Goal: Information Seeking & Learning: Learn about a topic

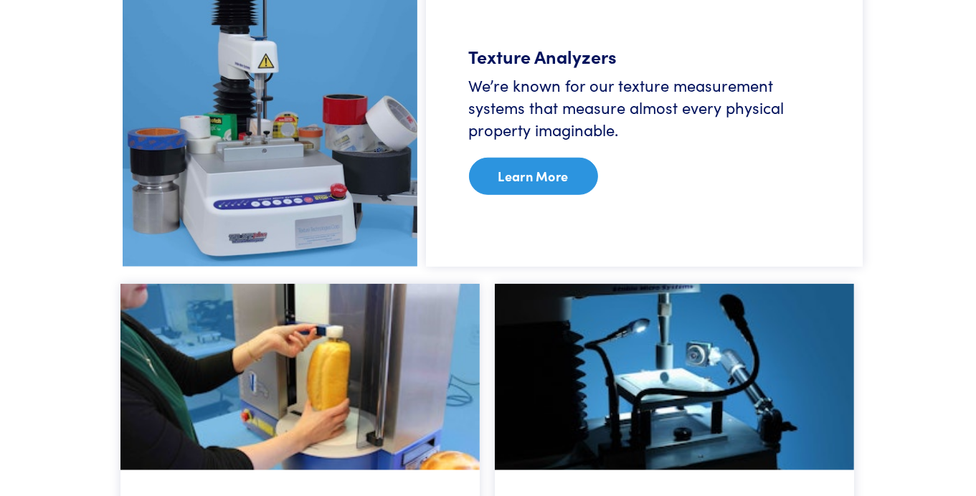
scroll to position [1003, 0]
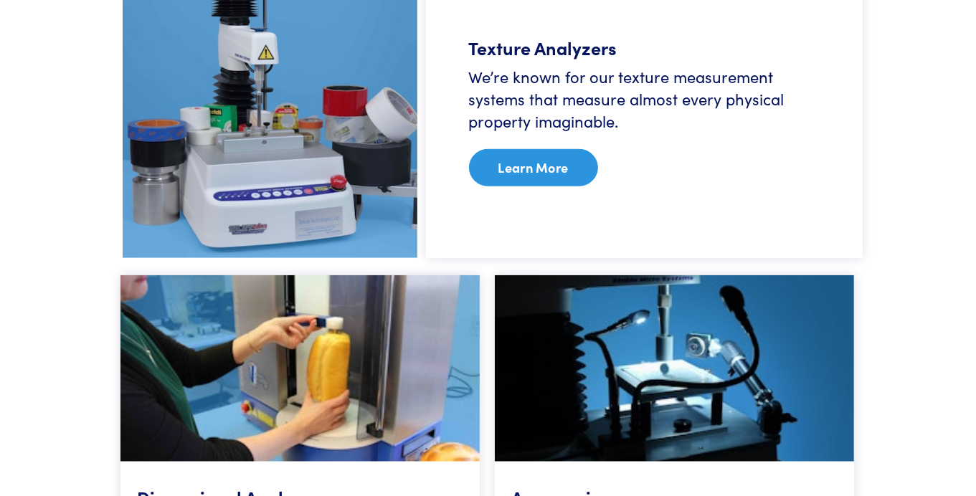
click at [106, 166] on section "Our Products Quantify any physical characteristic. Texture Analyzers We’re know…" at bounding box center [489, 251] width 818 height 851
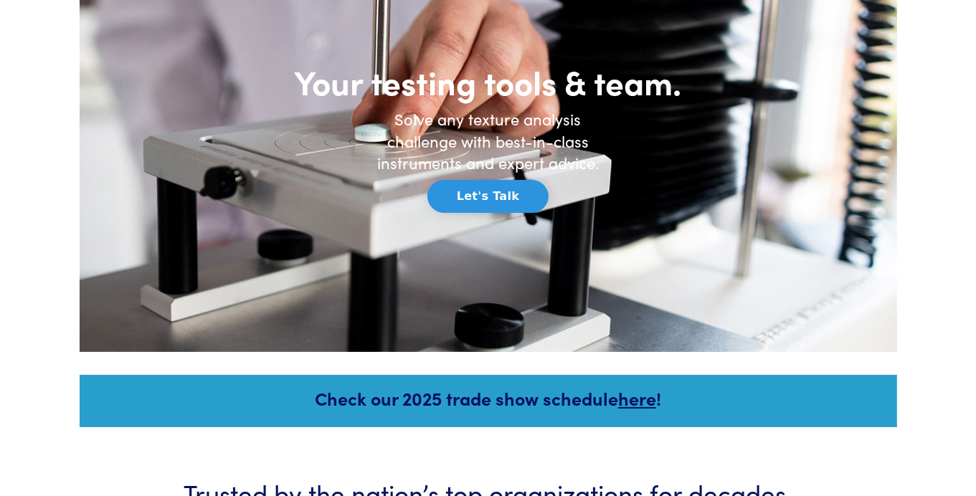
scroll to position [0, 0]
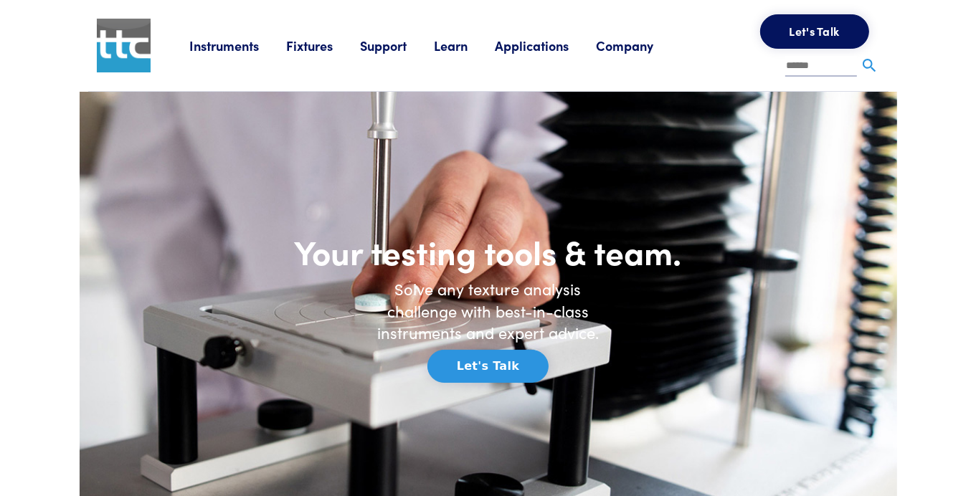
click at [516, 40] on link "Applications" at bounding box center [545, 46] width 101 height 18
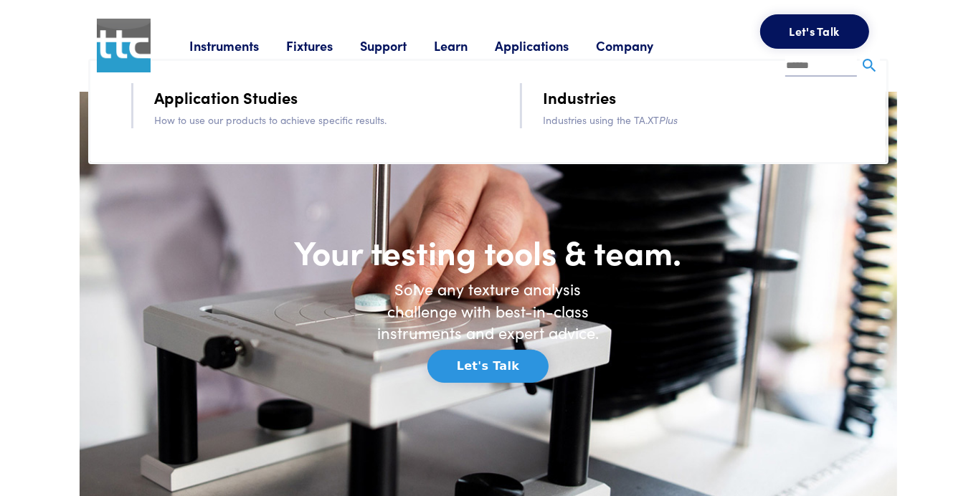
click at [252, 101] on link "Application Studies" at bounding box center [226, 97] width 143 height 25
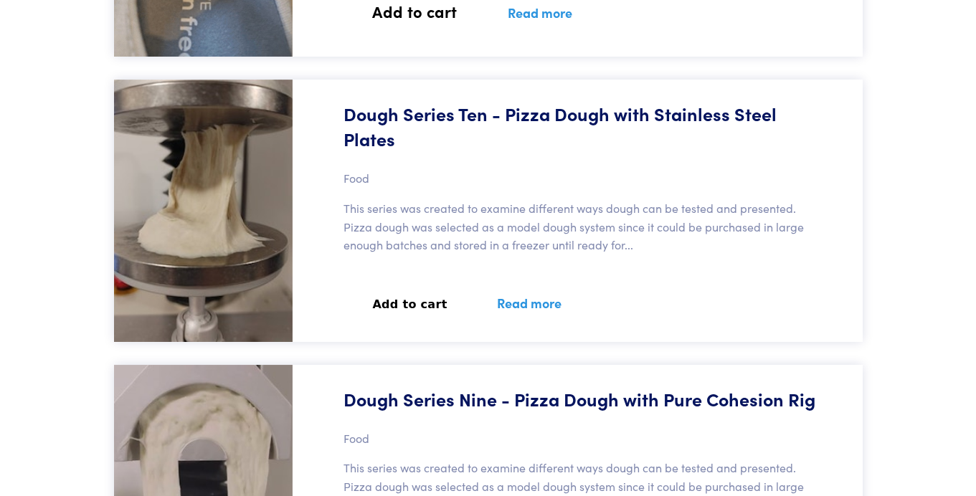
scroll to position [9396, 0]
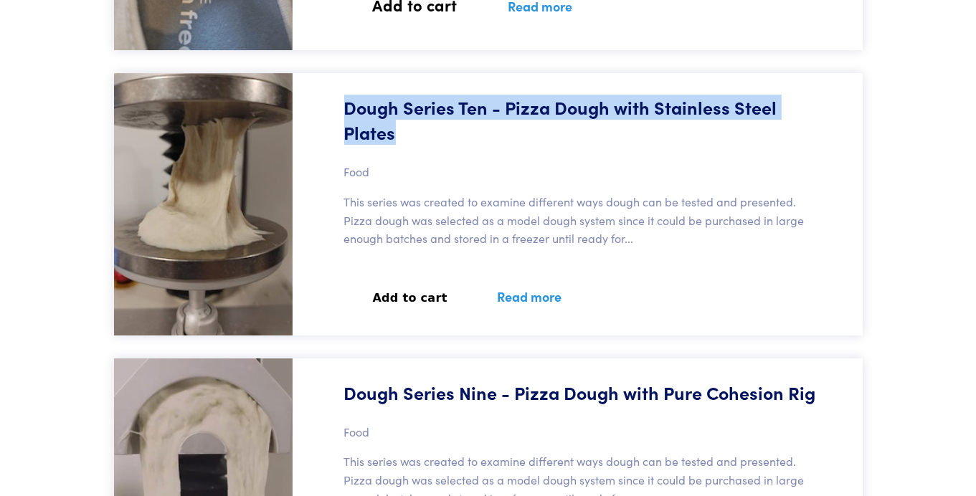
drag, startPoint x: 339, startPoint y: 71, endPoint x: 438, endPoint y: 101, distance: 102.8
click at [438, 101] on div "Dough Series Ten - Pizza Dough with Stainless Steel Plates Food This series was…" at bounding box center [582, 204] width 562 height 262
click at [438, 101] on h5 "Dough Series Ten - Pizza Dough with Stainless Steel Plates" at bounding box center [582, 120] width 476 height 50
drag, startPoint x: 415, startPoint y: 100, endPoint x: 326, endPoint y: 74, distance: 93.3
click at [326, 74] on div "Dough Series Ten - Pizza Dough with Stainless Steel Plates Food This series was…" at bounding box center [582, 204] width 562 height 262
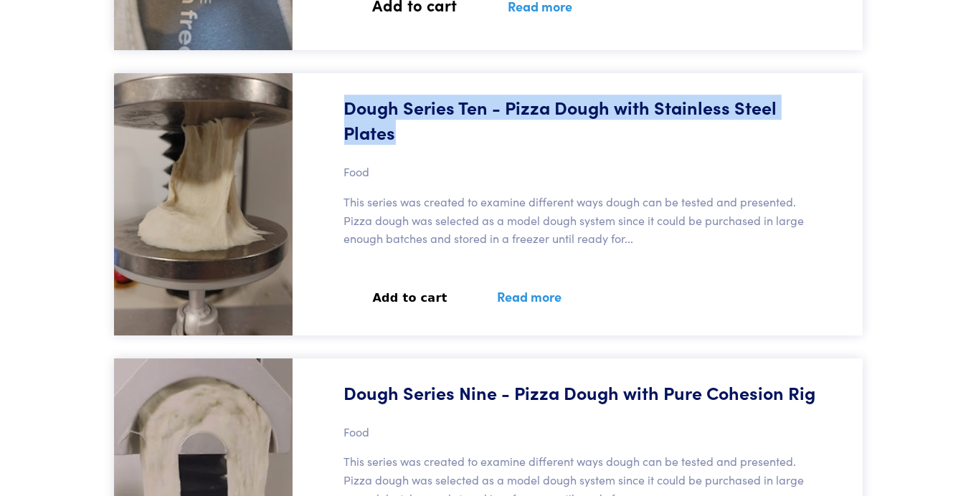
click at [326, 74] on div "Dough Series Ten - Pizza Dough with Stainless Steel Plates Food This series was…" at bounding box center [582, 204] width 562 height 262
drag, startPoint x: 339, startPoint y: 68, endPoint x: 412, endPoint y: 93, distance: 77.1
click at [412, 93] on div "Dough Series Ten - Pizza Dough with Stainless Steel Plates Food This series was…" at bounding box center [582, 204] width 562 height 262
click at [412, 95] on h5 "Dough Series Ten - Pizza Dough with Stainless Steel Plates" at bounding box center [582, 120] width 476 height 50
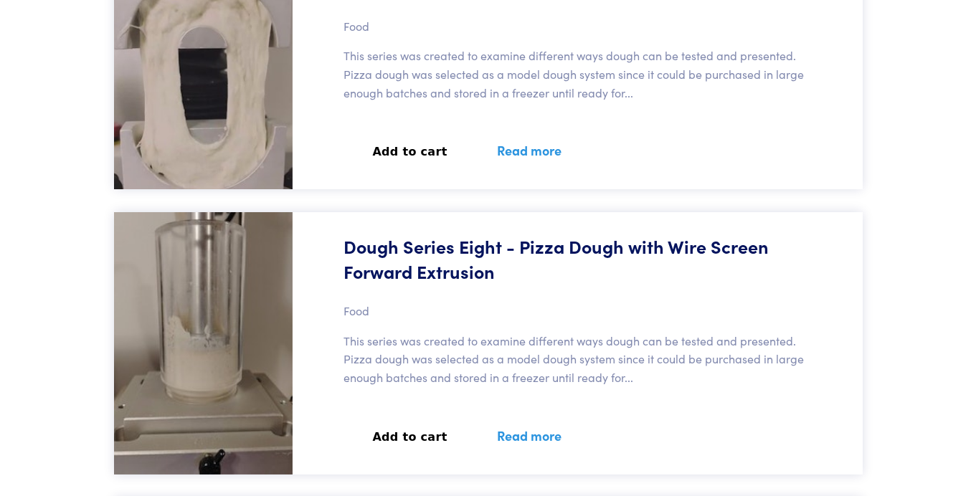
scroll to position [9827, 0]
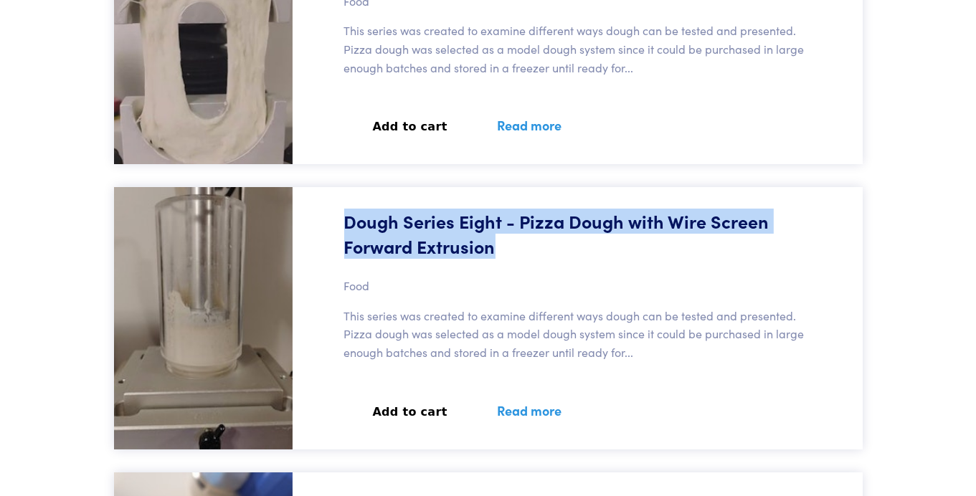
drag, startPoint x: 334, startPoint y: 180, endPoint x: 497, endPoint y: 197, distance: 164.4
click at [497, 197] on div "Dough Series Eight - Pizza Dough with Wire Screen Forward Extrusion Food This s…" at bounding box center [582, 318] width 562 height 262
click at [518, 214] on h5 "Dough Series Eight - Pizza Dough with Wire Screen Forward Extrusion" at bounding box center [582, 234] width 476 height 50
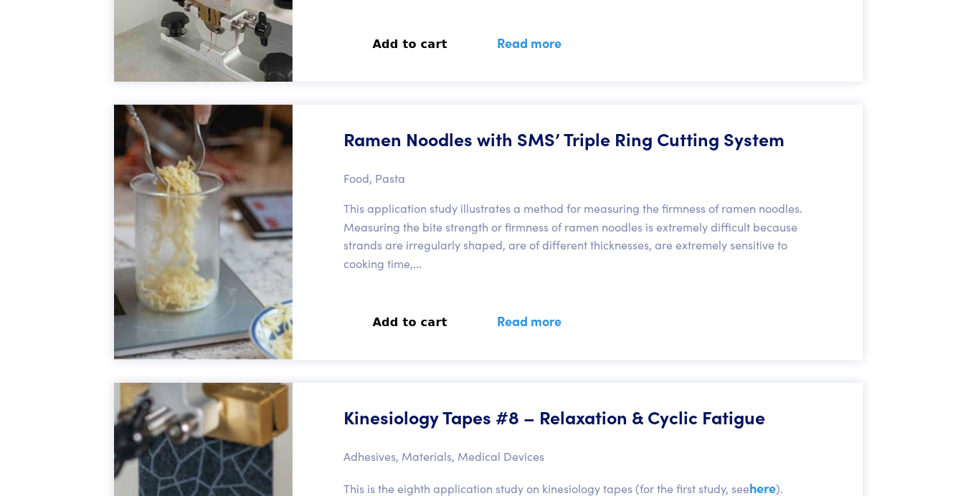
scroll to position [14560, 0]
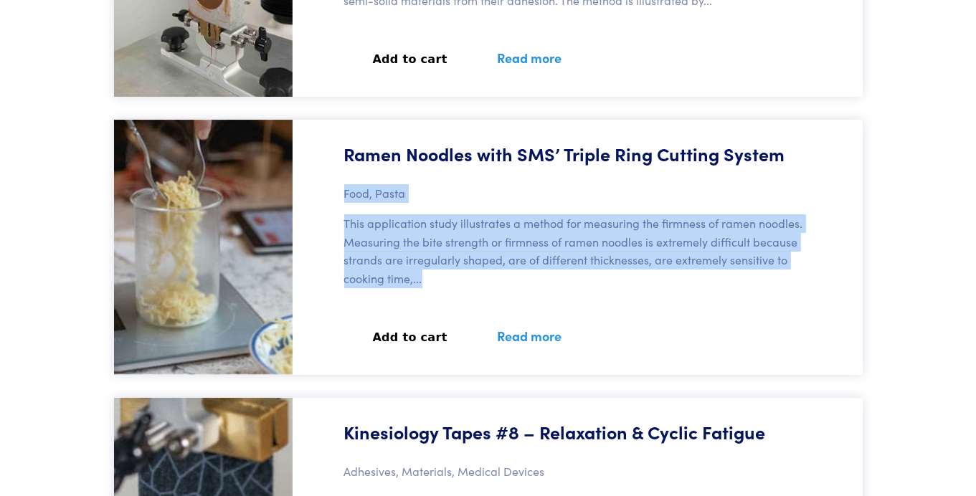
drag, startPoint x: 339, startPoint y: 153, endPoint x: 440, endPoint y: 235, distance: 130.0
click at [440, 235] on div "Ramen Noodles with SMS’ Triple Ring Cutting System Food, Pasta This application…" at bounding box center [582, 247] width 562 height 255
click at [440, 235] on p "This application study illustrates a method for measuring the firmness of ramen…" at bounding box center [582, 250] width 476 height 73
drag, startPoint x: 425, startPoint y: 243, endPoint x: 342, endPoint y: 155, distance: 120.8
click at [342, 155] on div "Ramen Noodles with SMS’ Triple Ring Cutting System Food, Pasta This application…" at bounding box center [582, 247] width 562 height 255
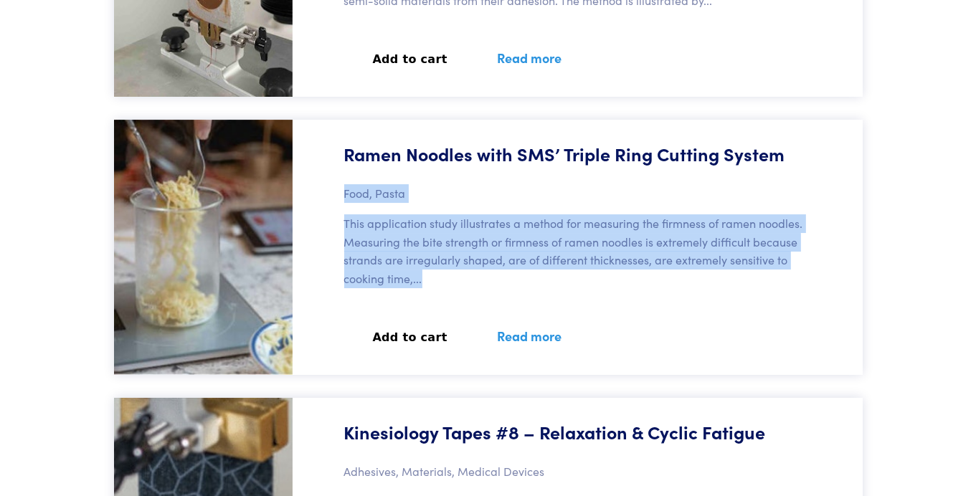
click at [336, 154] on div "Ramen Noodles with SMS’ Triple Ring Cutting System Food, Pasta This application…" at bounding box center [582, 247] width 562 height 255
drag, startPoint x: 339, startPoint y: 154, endPoint x: 418, endPoint y: 243, distance: 119.4
click at [418, 243] on div "Ramen Noodles with SMS’ Triple Ring Cutting System Food, Pasta This application…" at bounding box center [582, 247] width 562 height 255
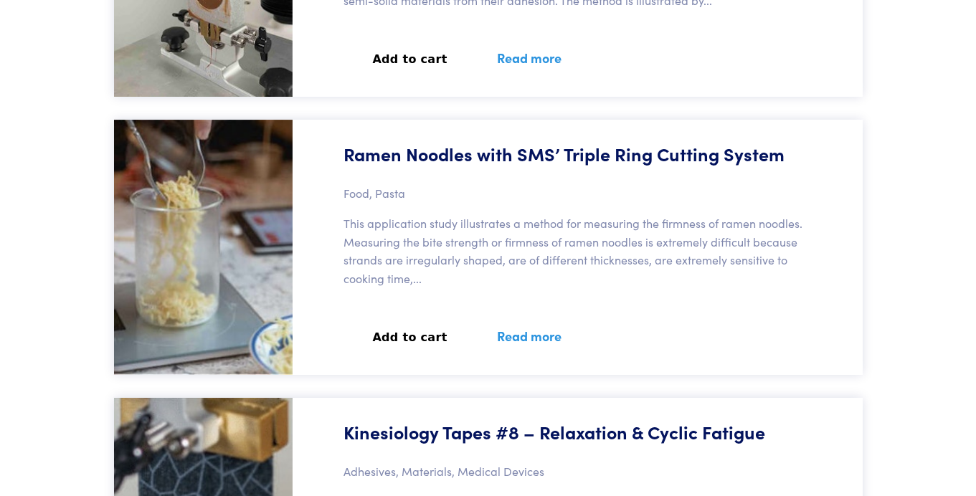
click at [431, 255] on h6 "This application study illustrates a method for measuring the firmness of ramen…" at bounding box center [582, 256] width 476 height 85
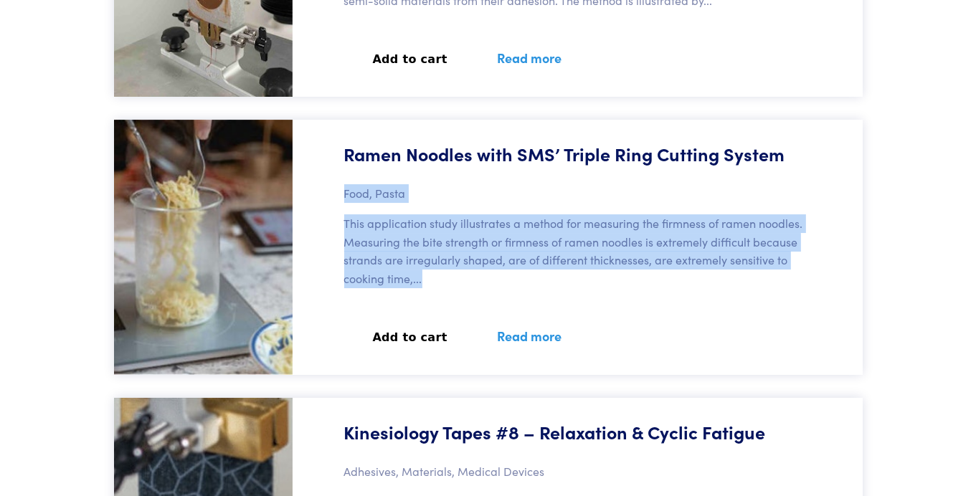
drag, startPoint x: 425, startPoint y: 246, endPoint x: 331, endPoint y: 148, distance: 135.9
click at [331, 148] on div "Ramen Noodles with SMS’ Triple Ring Cutting System Food, Pasta This application…" at bounding box center [582, 247] width 562 height 255
click at [331, 153] on div "Ramen Noodles with SMS’ Triple Ring Cutting System Food, Pasta This application…" at bounding box center [582, 247] width 562 height 255
drag, startPoint x: 334, startPoint y: 144, endPoint x: 440, endPoint y: 239, distance: 141.7
click at [440, 239] on div "Ramen Noodles with SMS’ Triple Ring Cutting System Food, Pasta This application…" at bounding box center [582, 247] width 562 height 255
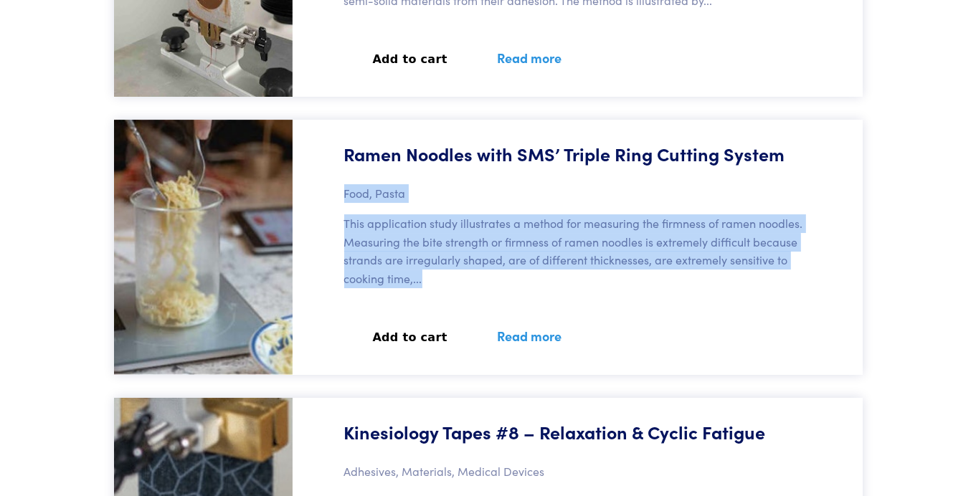
click at [440, 239] on p "This application study illustrates a method for measuring the firmness of ramen…" at bounding box center [582, 250] width 476 height 73
drag, startPoint x: 440, startPoint y: 239, endPoint x: 336, endPoint y: 139, distance: 143.6
click at [336, 139] on div "Ramen Noodles with SMS’ Triple Ring Cutting System Food, Pasta This application…" at bounding box center [582, 247] width 562 height 255
click at [326, 141] on div "Ramen Noodles with SMS’ Triple Ring Cutting System Food, Pasta This application…" at bounding box center [582, 247] width 562 height 255
drag, startPoint x: 326, startPoint y: 145, endPoint x: 443, endPoint y: 257, distance: 161.3
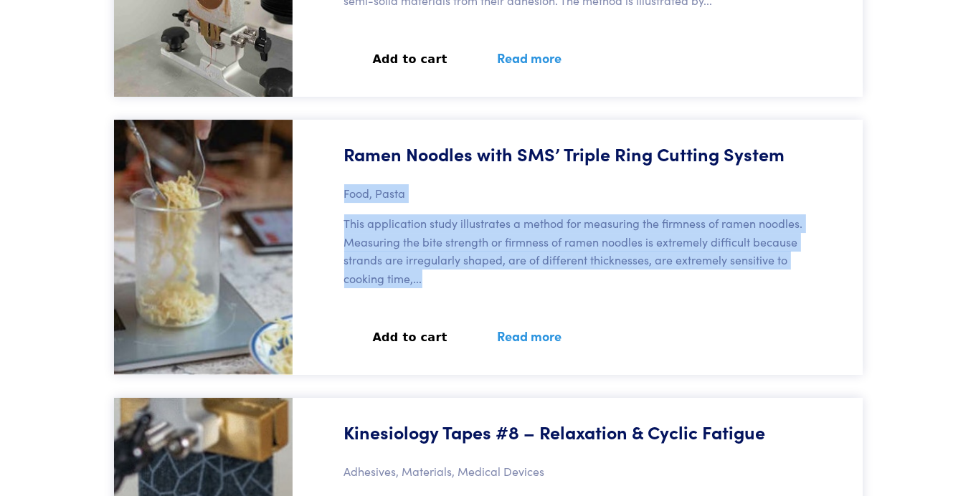
click at [443, 257] on div "Ramen Noodles with SMS’ Triple Ring Cutting System Food, Pasta This application…" at bounding box center [582, 247] width 562 height 255
click at [443, 257] on h6 "This application study illustrates a method for measuring the firmness of ramen…" at bounding box center [582, 256] width 476 height 85
drag, startPoint x: 436, startPoint y: 252, endPoint x: 335, endPoint y: 153, distance: 141.5
click at [335, 153] on div "Ramen Noodles with SMS’ Triple Ring Cutting System Food, Pasta This application…" at bounding box center [582, 247] width 562 height 255
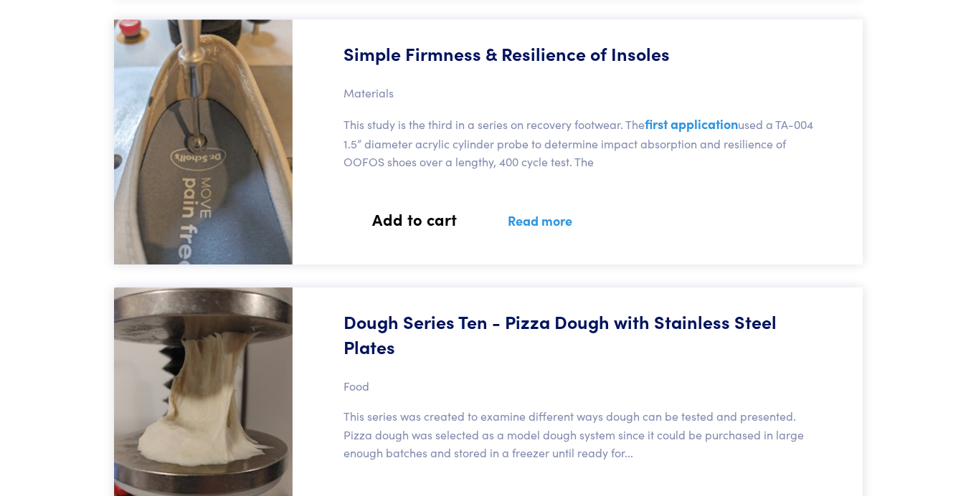
scroll to position [9611, 0]
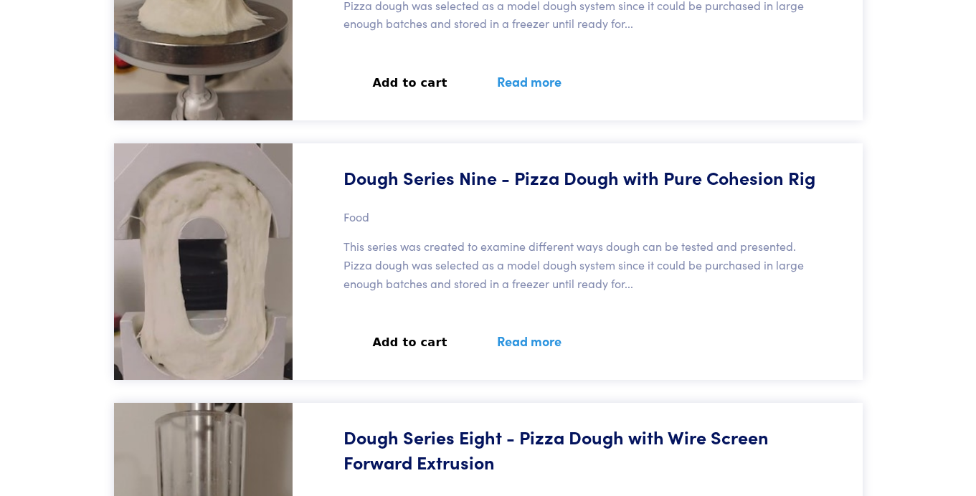
click at [512, 315] on link "Read more" at bounding box center [529, 341] width 99 height 52
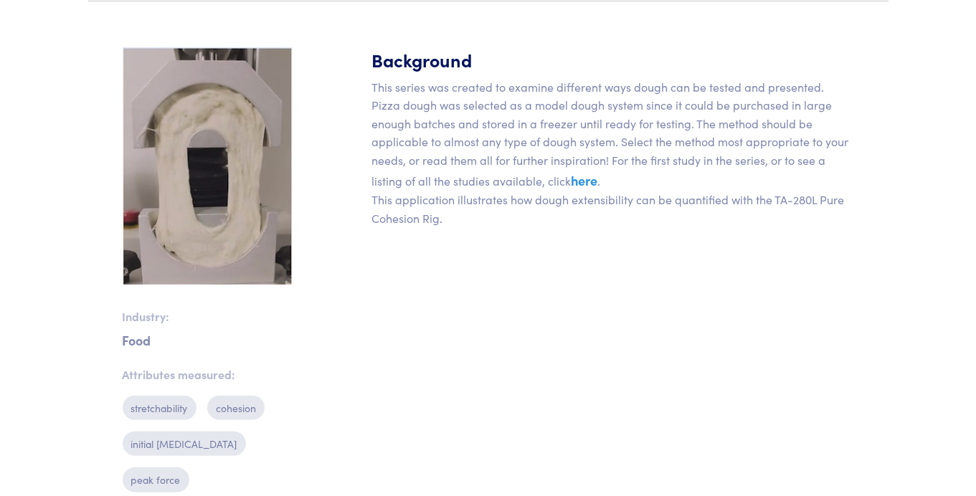
scroll to position [471, 0]
click at [572, 179] on link "here" at bounding box center [585, 179] width 27 height 18
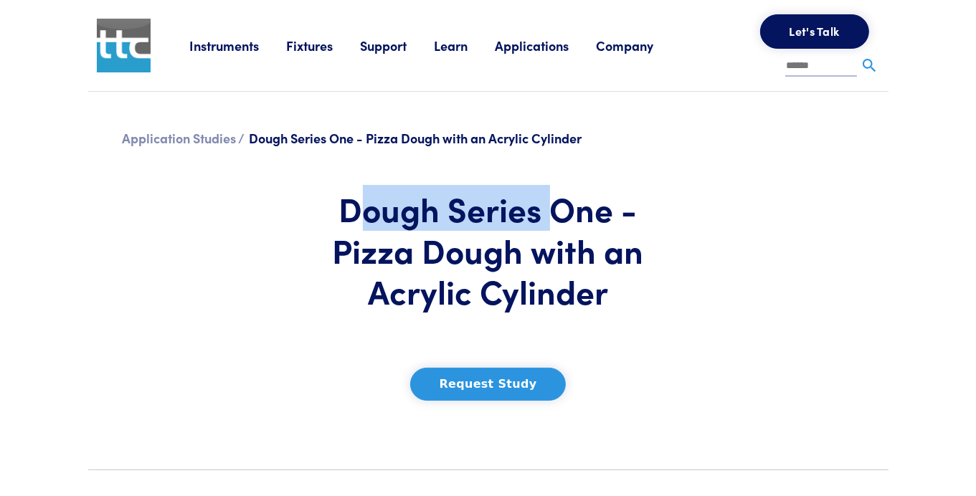
drag, startPoint x: 364, startPoint y: 214, endPoint x: 547, endPoint y: 212, distance: 182.9
click at [547, 212] on h1 "Dough Series One - Pizza Dough with an Acrylic Cylinder" at bounding box center [488, 250] width 357 height 124
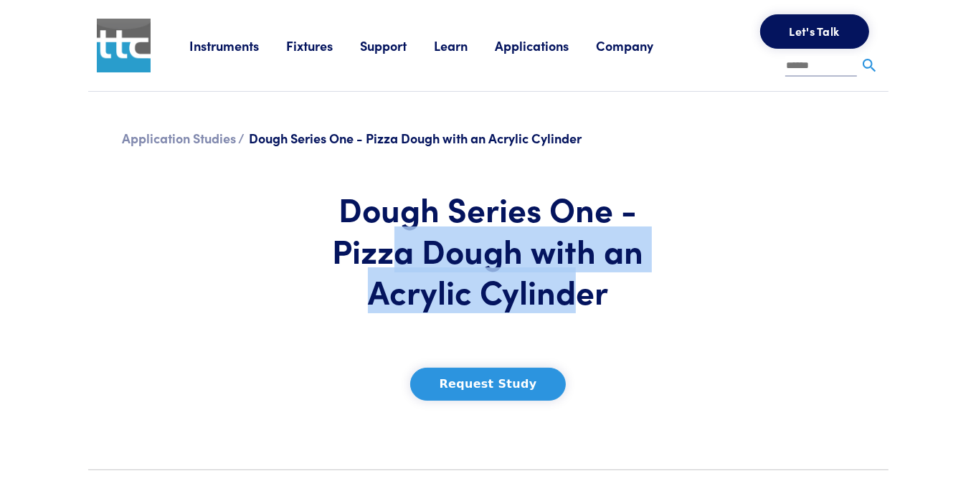
drag, startPoint x: 400, startPoint y: 250, endPoint x: 572, endPoint y: 291, distance: 177.1
click at [572, 291] on h1 "Dough Series One - Pizza Dough with an Acrylic Cylinder" at bounding box center [488, 250] width 357 height 124
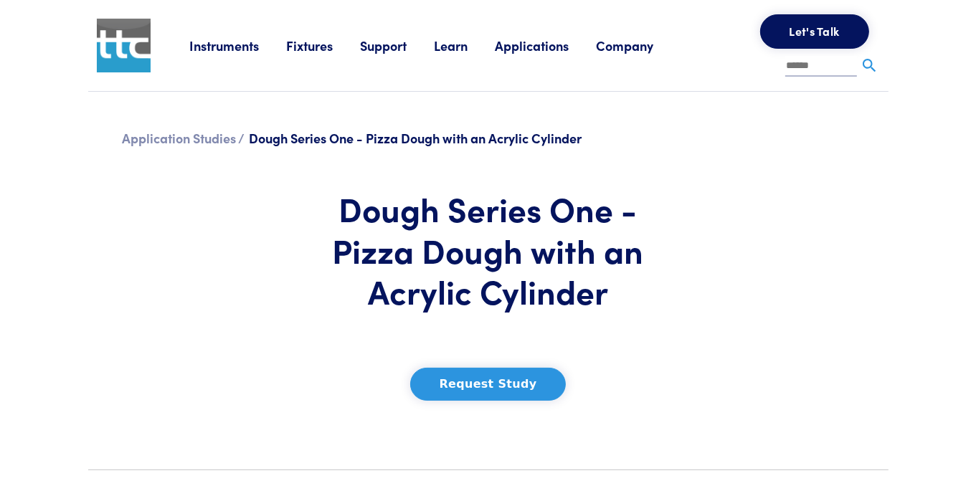
click at [677, 275] on section "Application Studies / Dough Series One - Pizza Dough with an Acrylic Cylinder D…" at bounding box center [489, 275] width 818 height 367
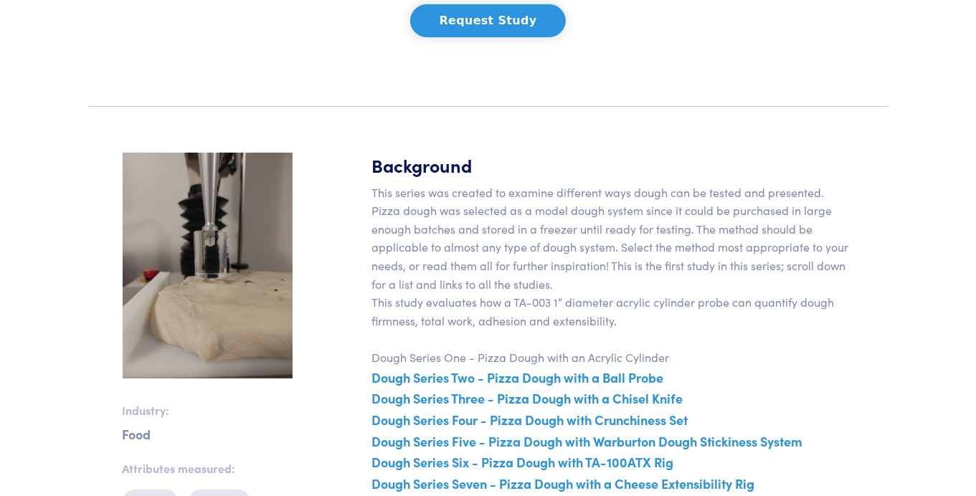
scroll to position [496, 0]
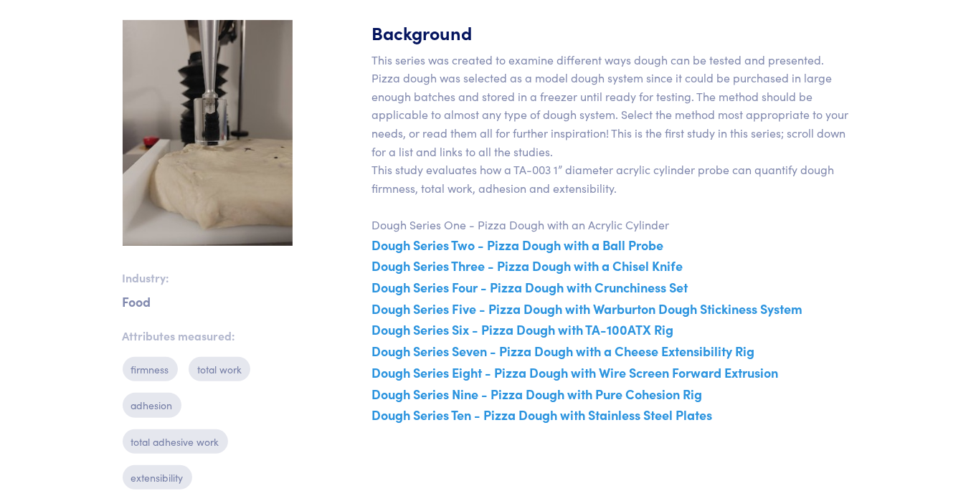
click at [829, 225] on p "This series was created to examine different ways dough can be tested and prese…" at bounding box center [613, 238] width 482 height 375
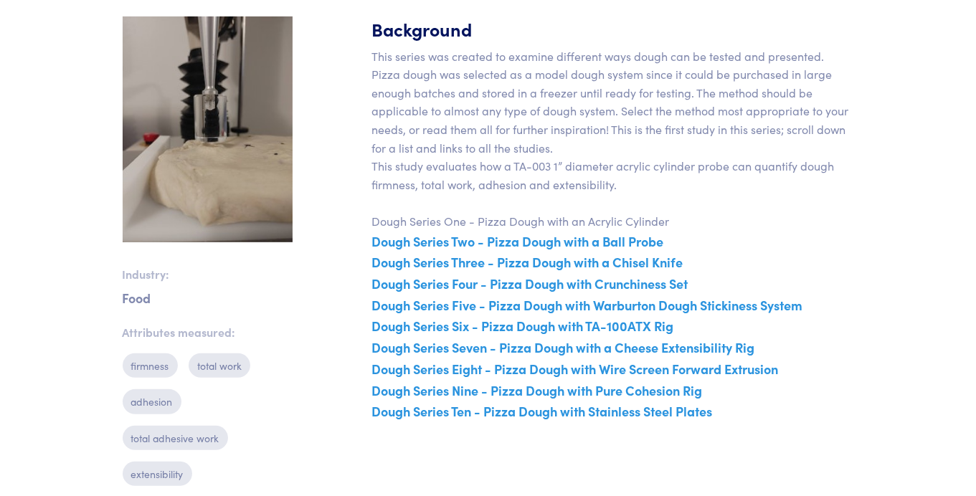
scroll to position [501, 0]
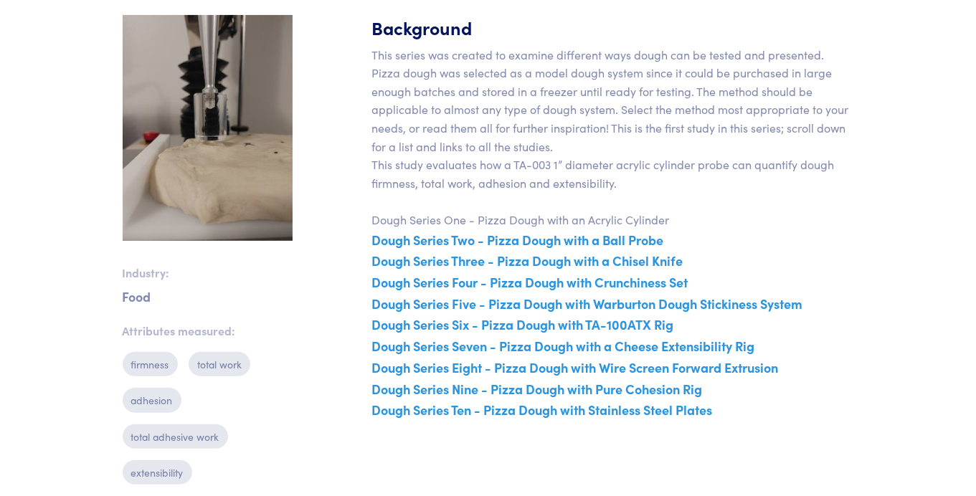
click at [578, 124] on p "This series was created to examine different ways dough can be tested and prese…" at bounding box center [613, 233] width 482 height 375
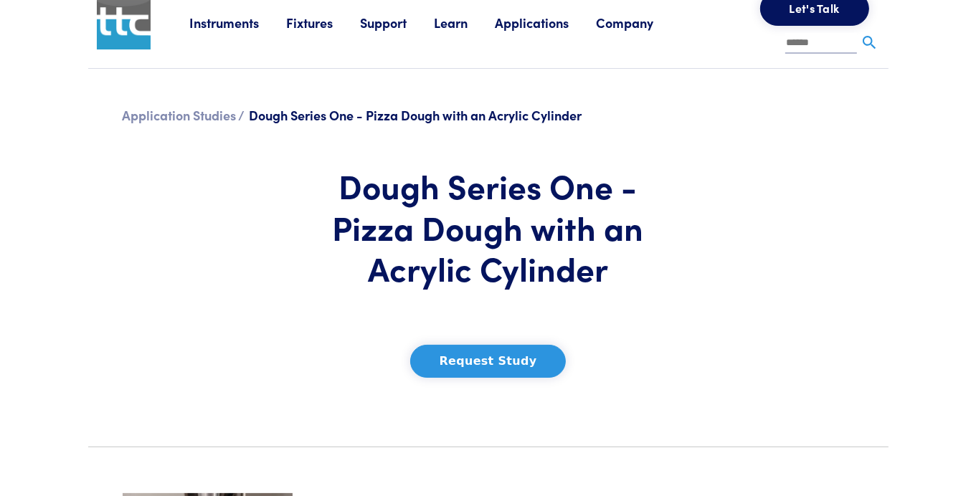
scroll to position [0, 0]
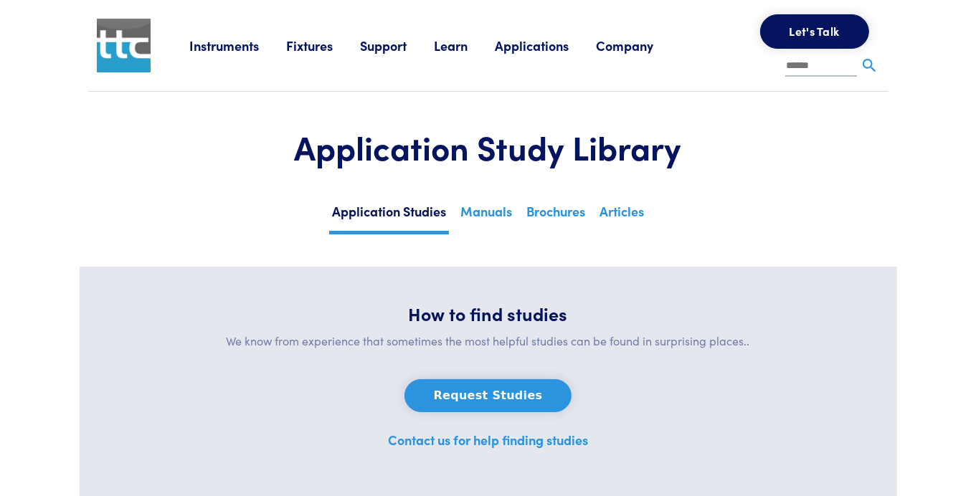
click at [239, 49] on link "Instruments" at bounding box center [237, 46] width 97 height 18
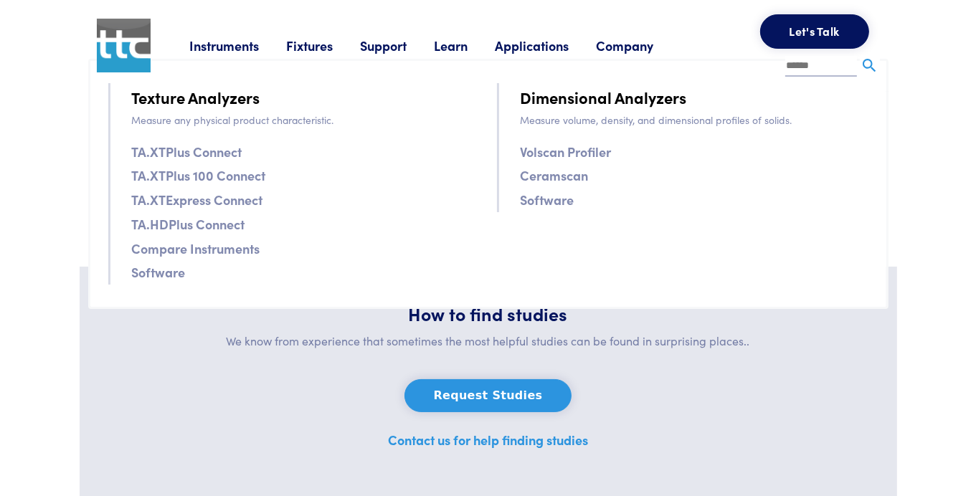
click at [202, 215] on link "TA.HDPlus Connect" at bounding box center [188, 224] width 113 height 21
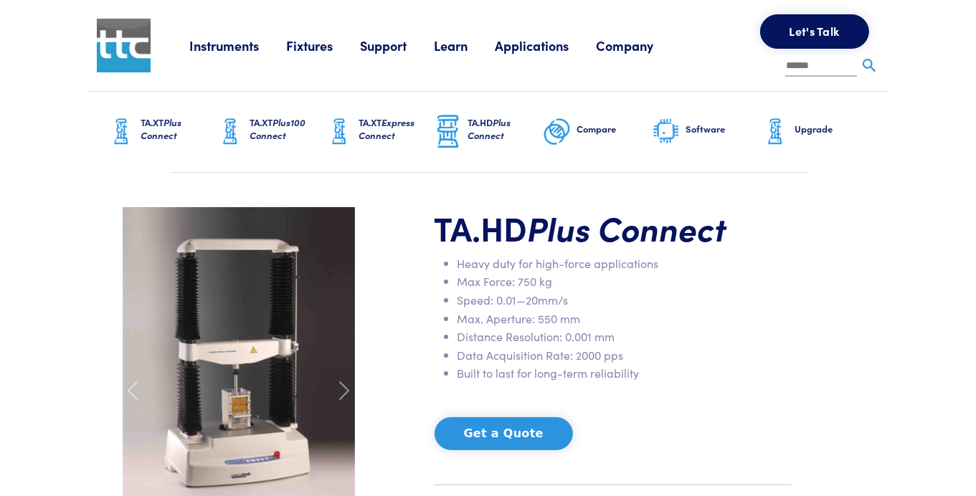
click at [230, 44] on link "Instruments" at bounding box center [237, 46] width 97 height 18
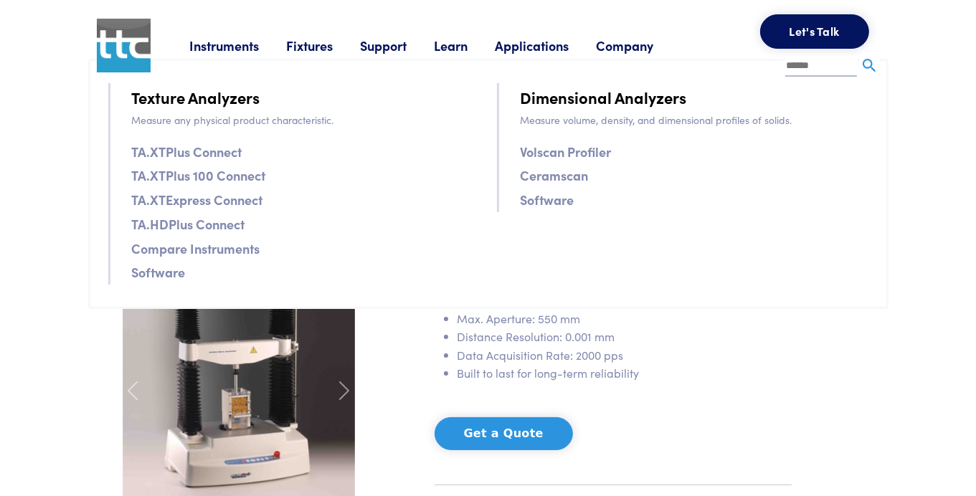
click at [194, 249] on link "Compare Instruments" at bounding box center [196, 248] width 128 height 21
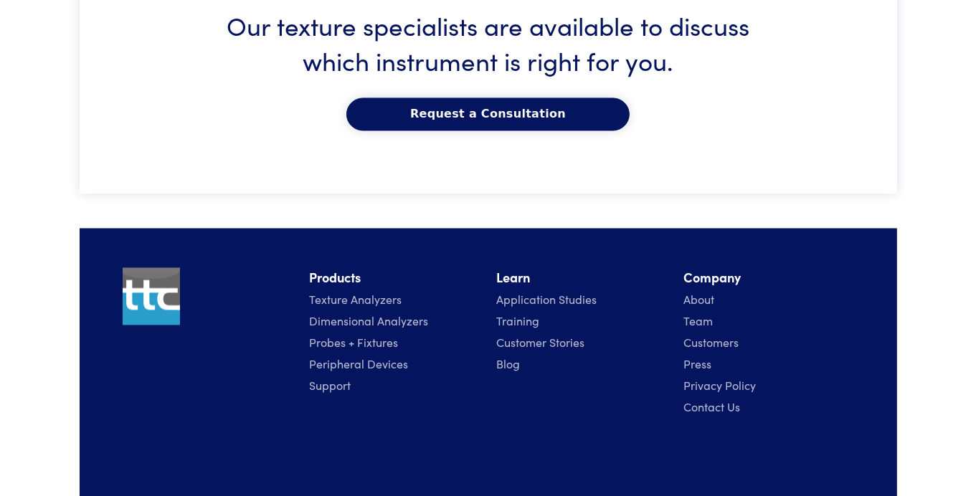
scroll to position [2719, 0]
